Goal: Task Accomplishment & Management: Complete application form

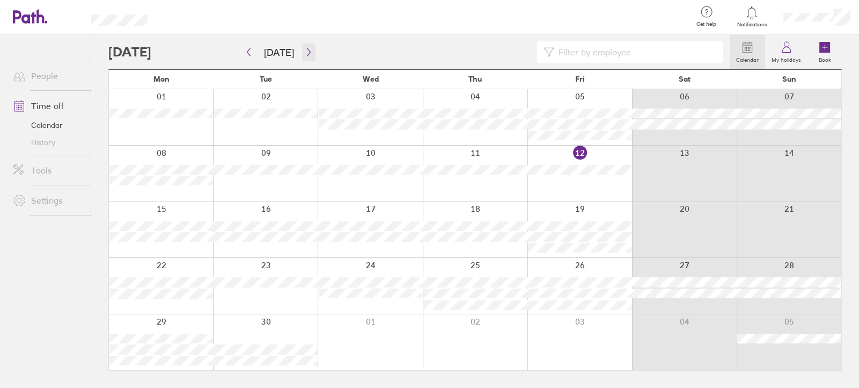
click at [305, 52] on icon "button" at bounding box center [309, 52] width 8 height 9
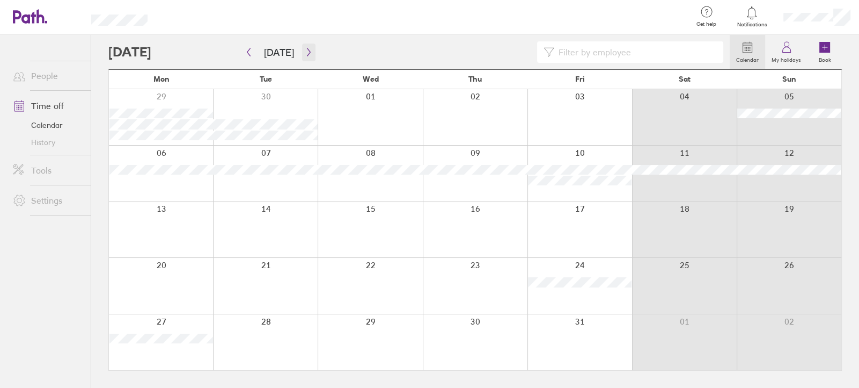
click at [305, 52] on icon "button" at bounding box center [309, 52] width 8 height 9
click at [310, 53] on button "button" at bounding box center [308, 52] width 13 height 18
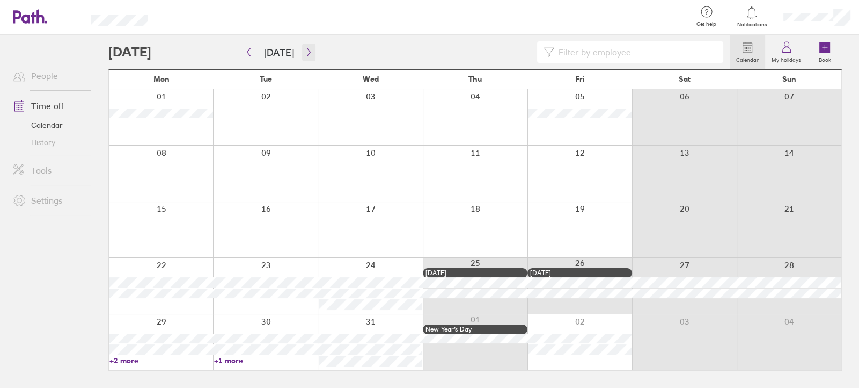
click at [310, 53] on button "button" at bounding box center [308, 52] width 13 height 18
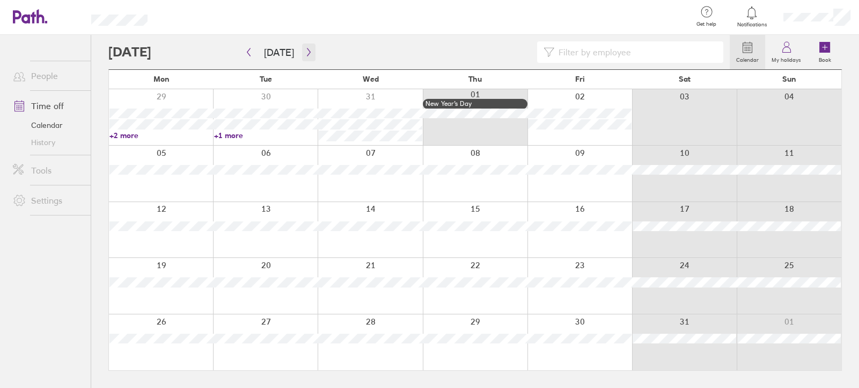
click at [310, 53] on button "button" at bounding box center [308, 52] width 13 height 18
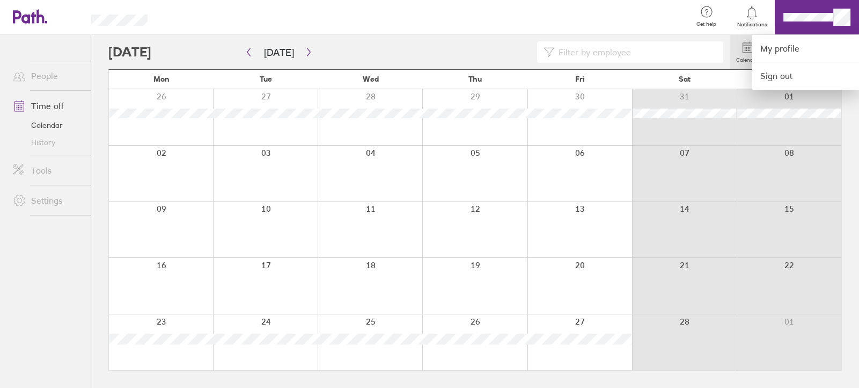
click at [246, 50] on div at bounding box center [429, 194] width 859 height 388
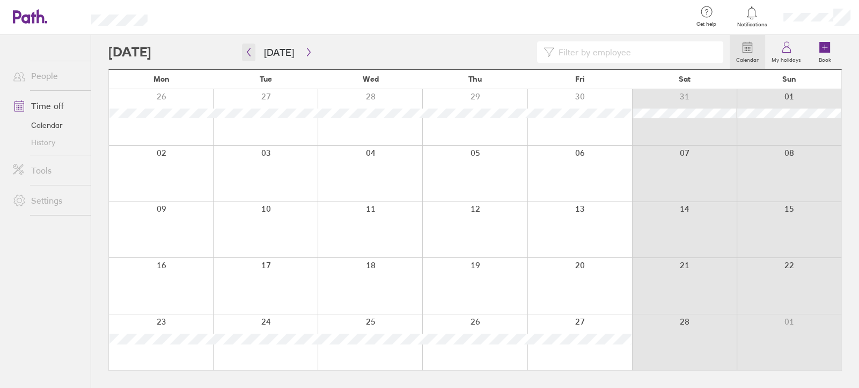
click at [247, 52] on icon "button" at bounding box center [248, 52] width 3 height 8
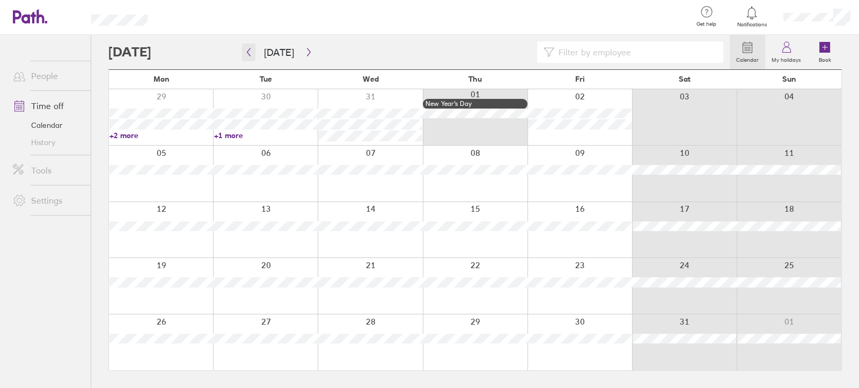
click at [247, 52] on icon "button" at bounding box center [249, 52] width 8 height 9
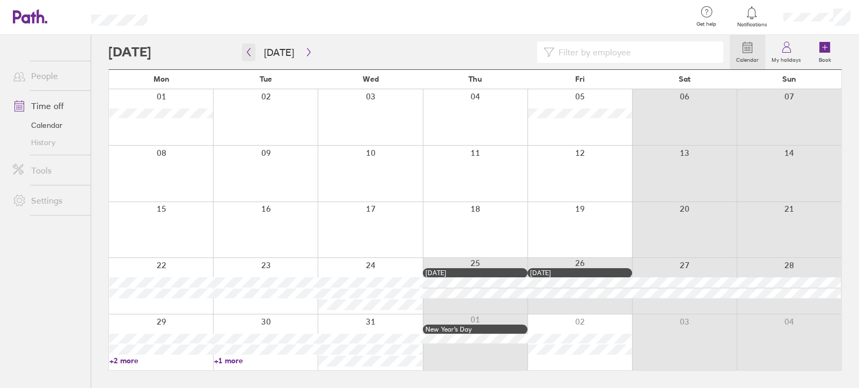
click at [249, 48] on icon "button" at bounding box center [249, 52] width 8 height 9
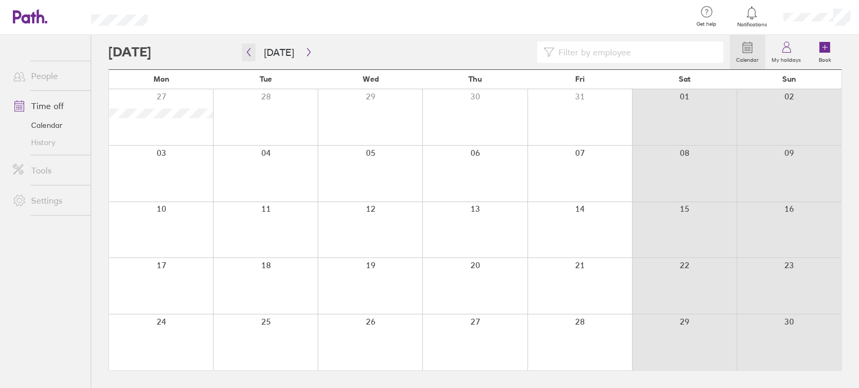
click at [250, 52] on icon "button" at bounding box center [249, 52] width 8 height 9
click at [247, 48] on icon "button" at bounding box center [249, 52] width 8 height 9
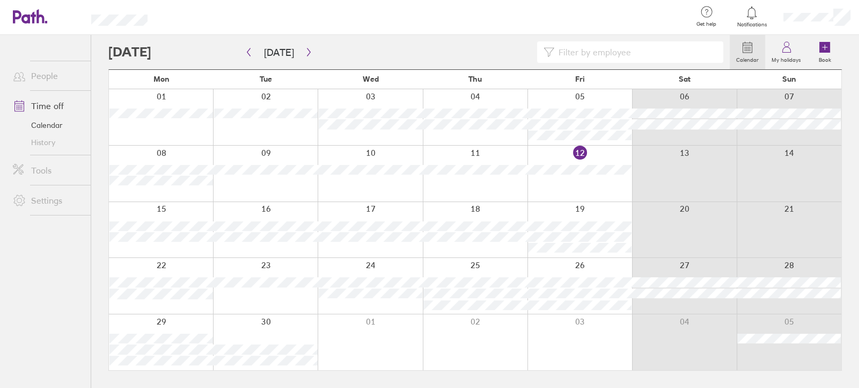
click at [46, 165] on link "Tools" at bounding box center [47, 169] width 86 height 21
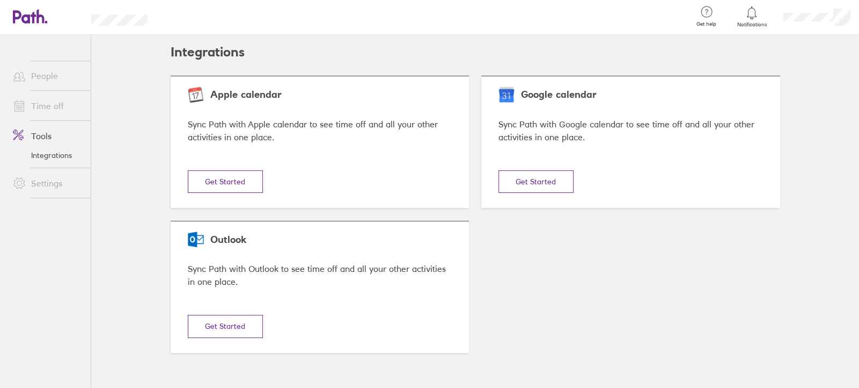
click at [47, 182] on link "Settings" at bounding box center [47, 182] width 86 height 21
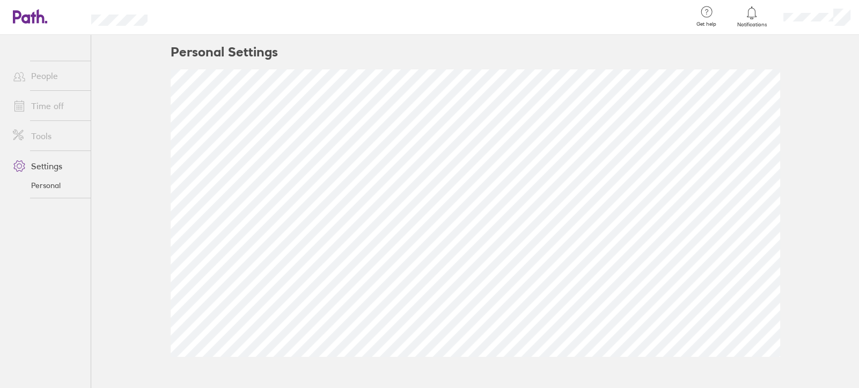
click at [46, 136] on link "Tools" at bounding box center [47, 135] width 86 height 21
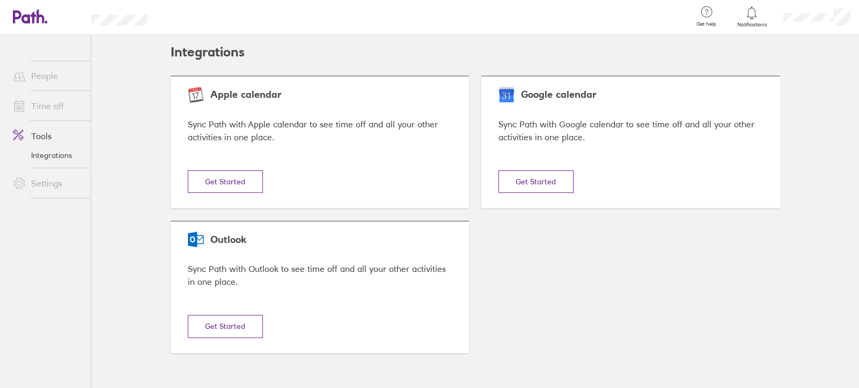
click at [49, 109] on link "Time off" at bounding box center [47, 105] width 86 height 21
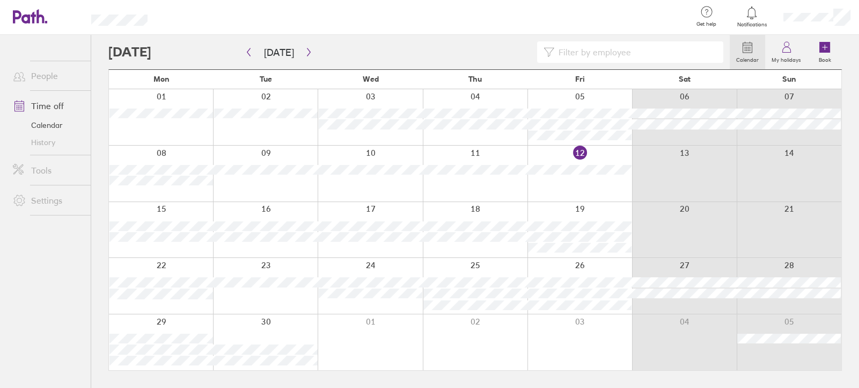
click at [41, 170] on link "Tools" at bounding box center [47, 169] width 86 height 21
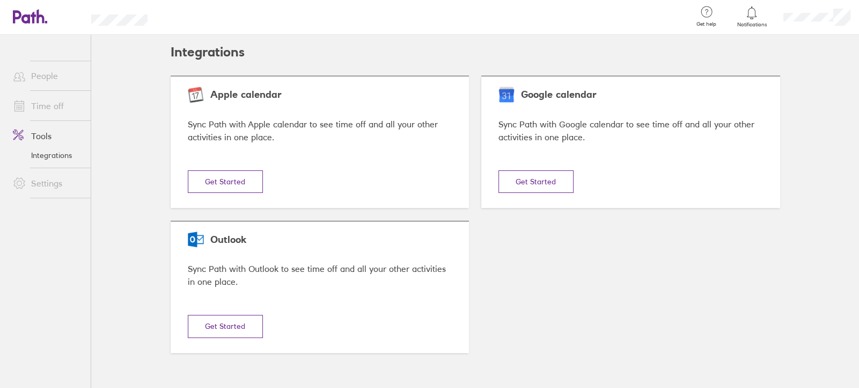
click at [43, 110] on link "Time off" at bounding box center [47, 105] width 86 height 21
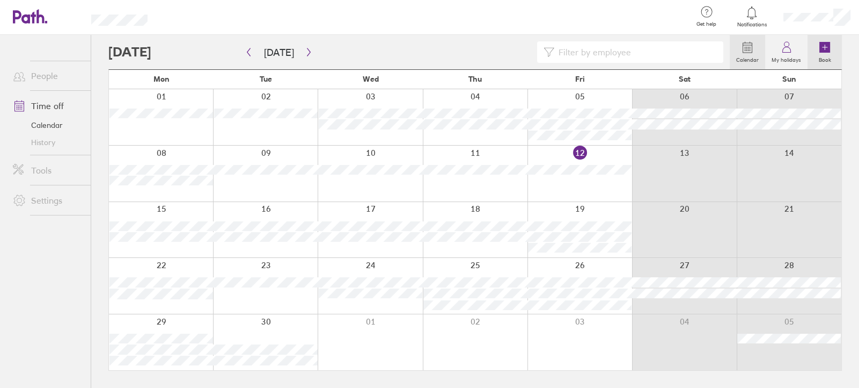
click at [821, 47] on icon at bounding box center [825, 47] width 11 height 11
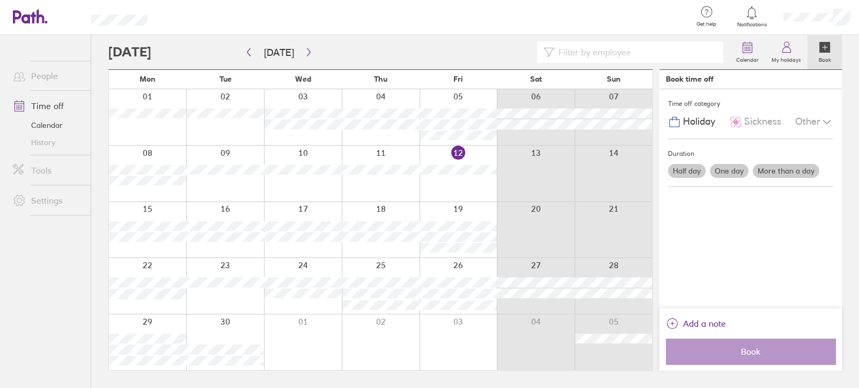
click at [728, 170] on label "One day" at bounding box center [729, 171] width 39 height 14
click at [0, 0] on input "One day" at bounding box center [0, 0] width 0 height 0
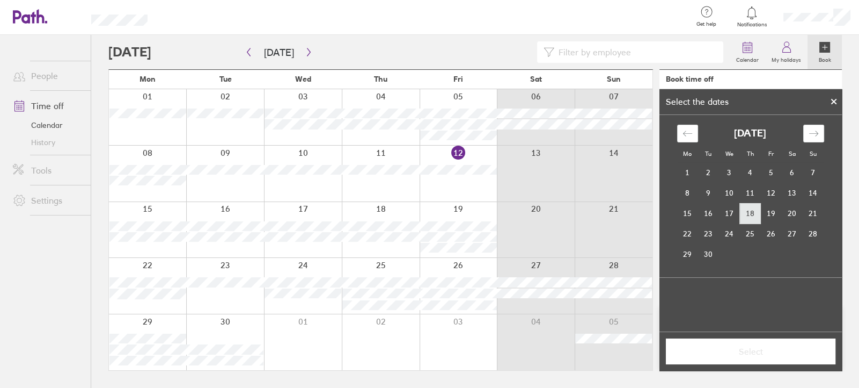
click at [748, 212] on td "18" at bounding box center [750, 213] width 21 height 20
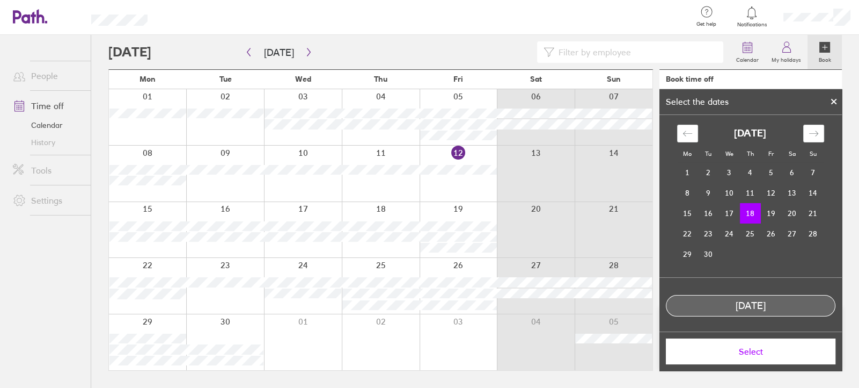
click at [768, 353] on span "Select" at bounding box center [751, 351] width 155 height 10
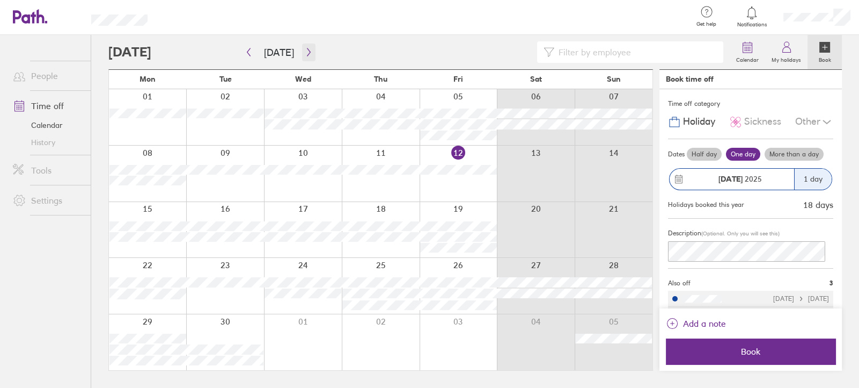
click at [305, 53] on icon "button" at bounding box center [309, 52] width 8 height 9
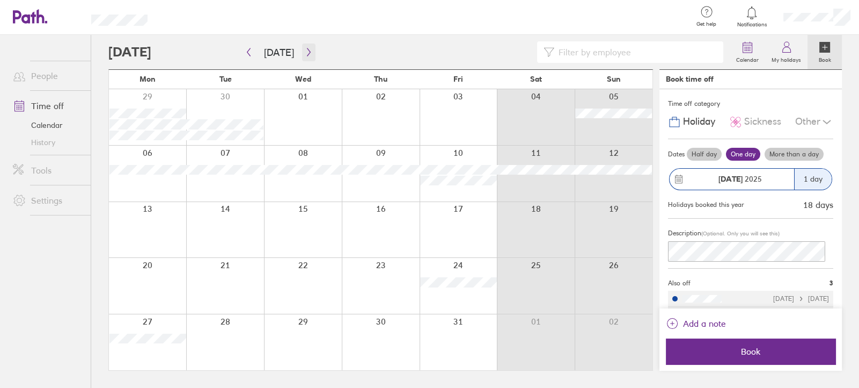
click at [305, 55] on icon "button" at bounding box center [309, 52] width 8 height 9
click at [309, 55] on icon "button" at bounding box center [309, 52] width 8 height 9
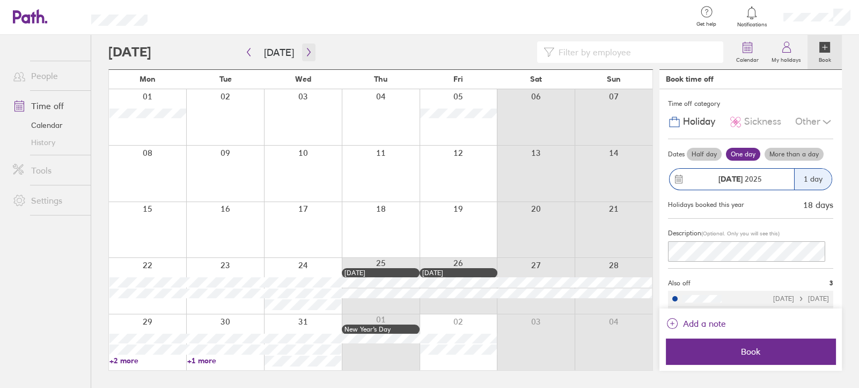
click at [308, 49] on icon "button" at bounding box center [309, 52] width 8 height 9
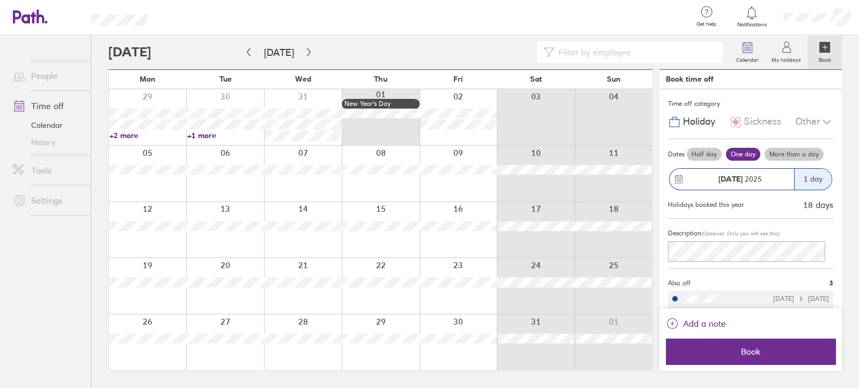
click at [40, 23] on icon at bounding box center [30, 16] width 34 height 14
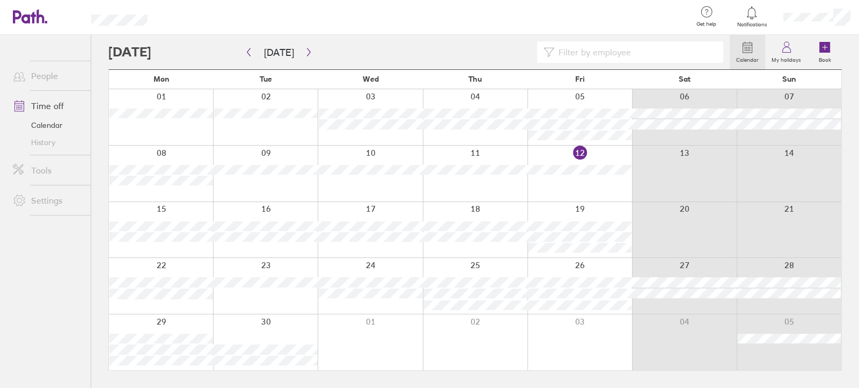
click at [805, 11] on div at bounding box center [817, 17] width 84 height 34
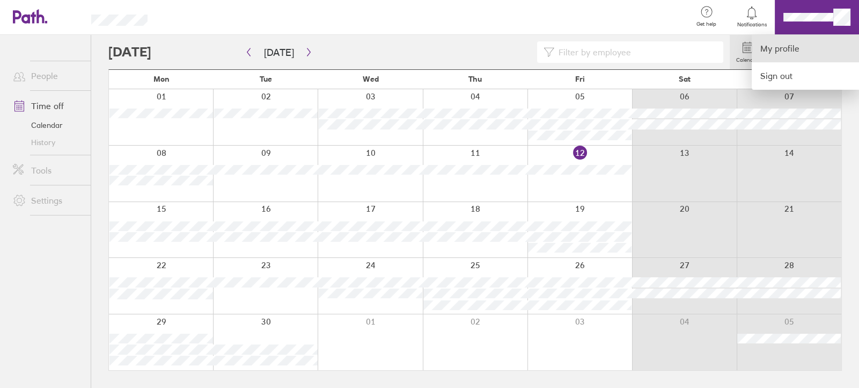
click at [789, 45] on link "My profile" at bounding box center [805, 48] width 107 height 27
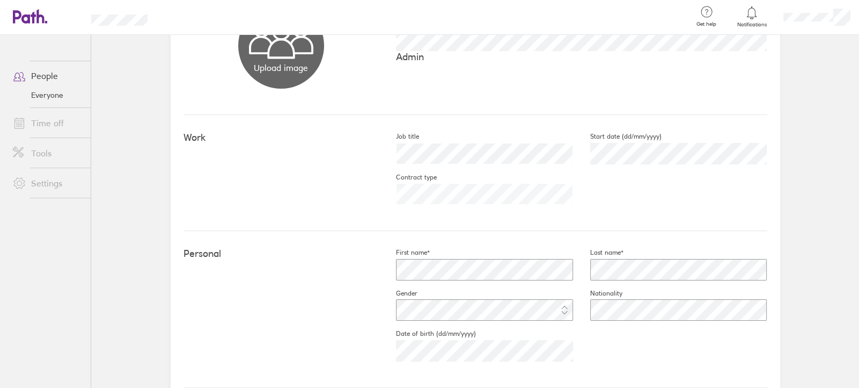
scroll to position [9, 0]
